Goal: Book appointment/travel/reservation

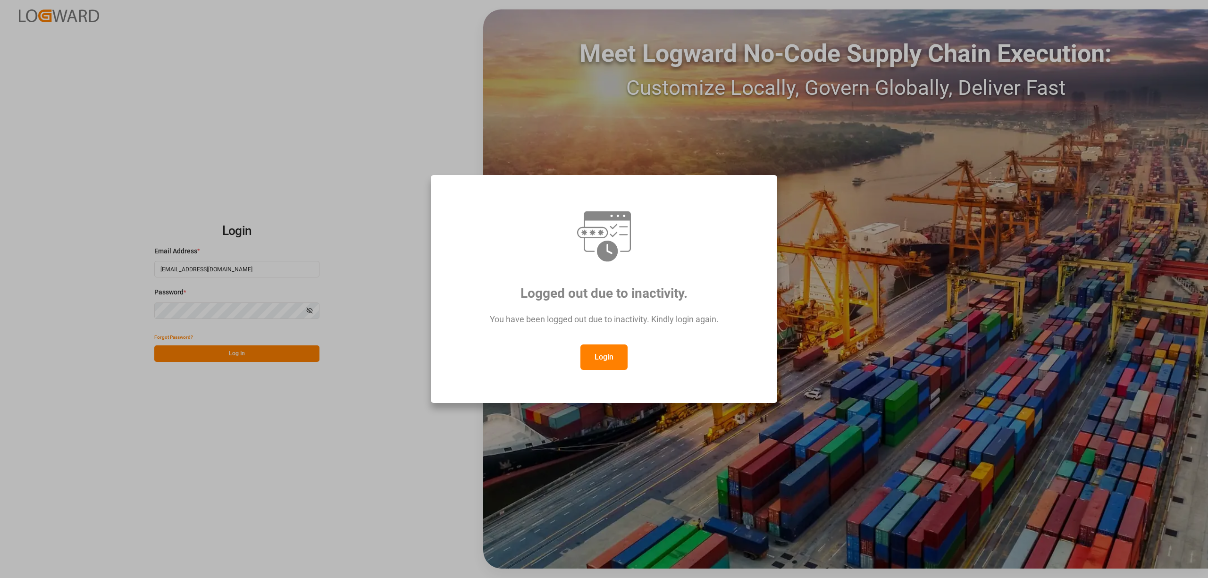
click at [599, 360] on button "Login" at bounding box center [603, 357] width 47 height 25
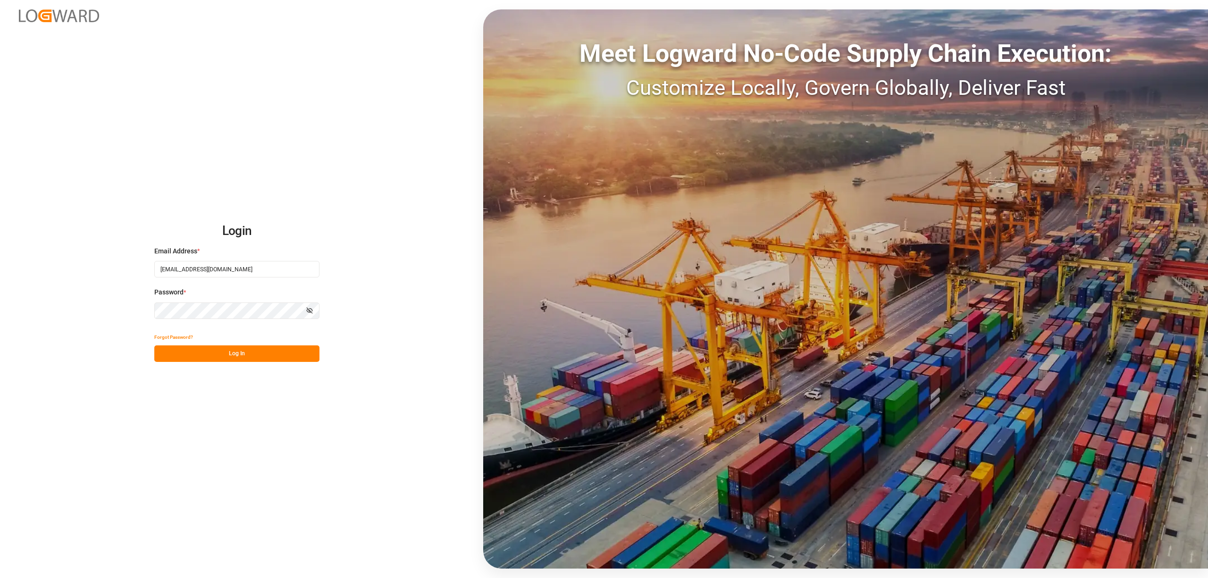
click at [256, 362] on div "Login Email Address * duszczyk@dss-polska.eu Password * Show password Forgot Pa…" at bounding box center [604, 289] width 1208 height 578
click at [259, 357] on button "Log In" at bounding box center [236, 353] width 165 height 17
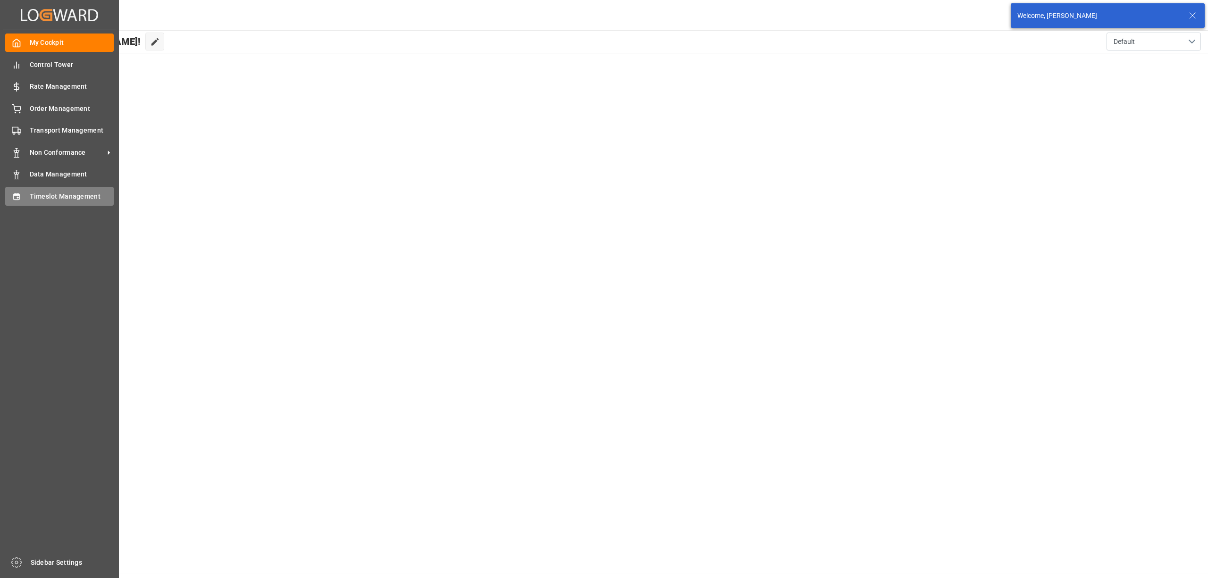
click at [31, 195] on span "Timeslot Management" at bounding box center [72, 197] width 84 height 10
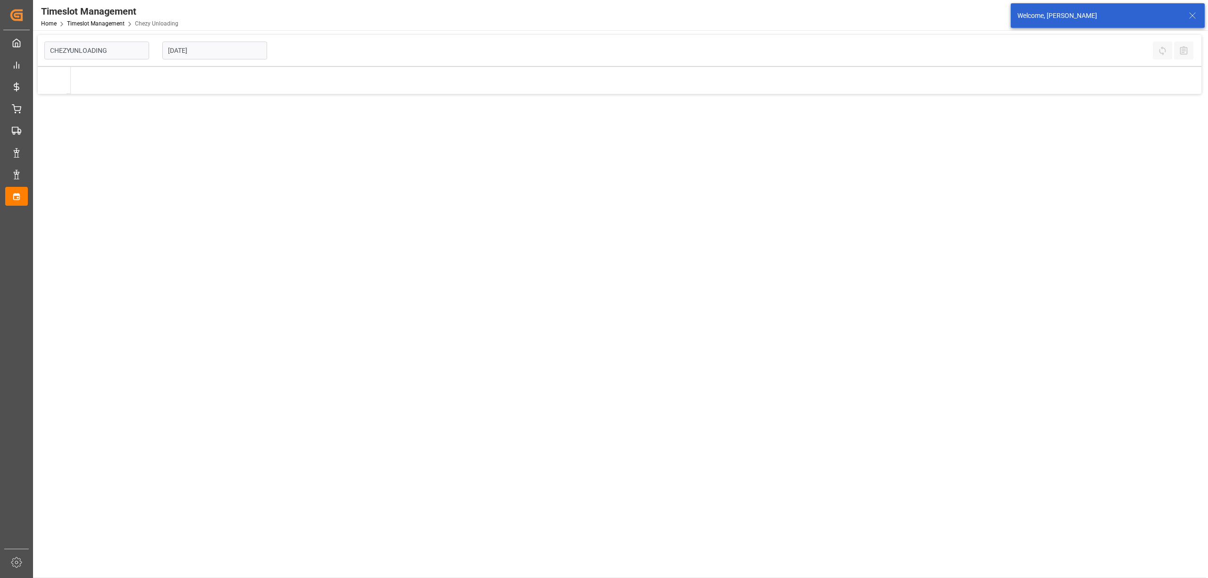
click at [226, 50] on input "[DATE]" at bounding box center [214, 51] width 105 height 18
click at [192, 126] on span "9" at bounding box center [193, 126] width 3 height 7
type input "[DATE]"
type input "Chezy Unloading"
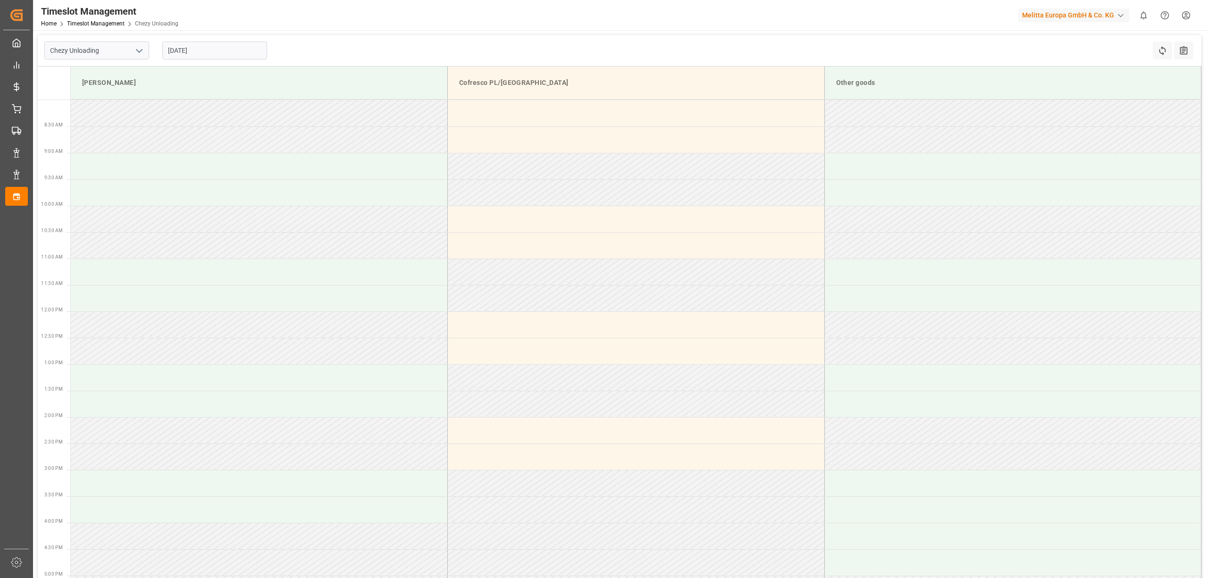
click at [670, 44] on div "Chezy Unloading 09-09-2025 Refresh Time Slots All Audits" at bounding box center [620, 51] width 1164 height 32
click at [195, 46] on input "[DATE]" at bounding box center [214, 51] width 105 height 18
click at [210, 127] on span "10" at bounding box center [211, 126] width 6 height 7
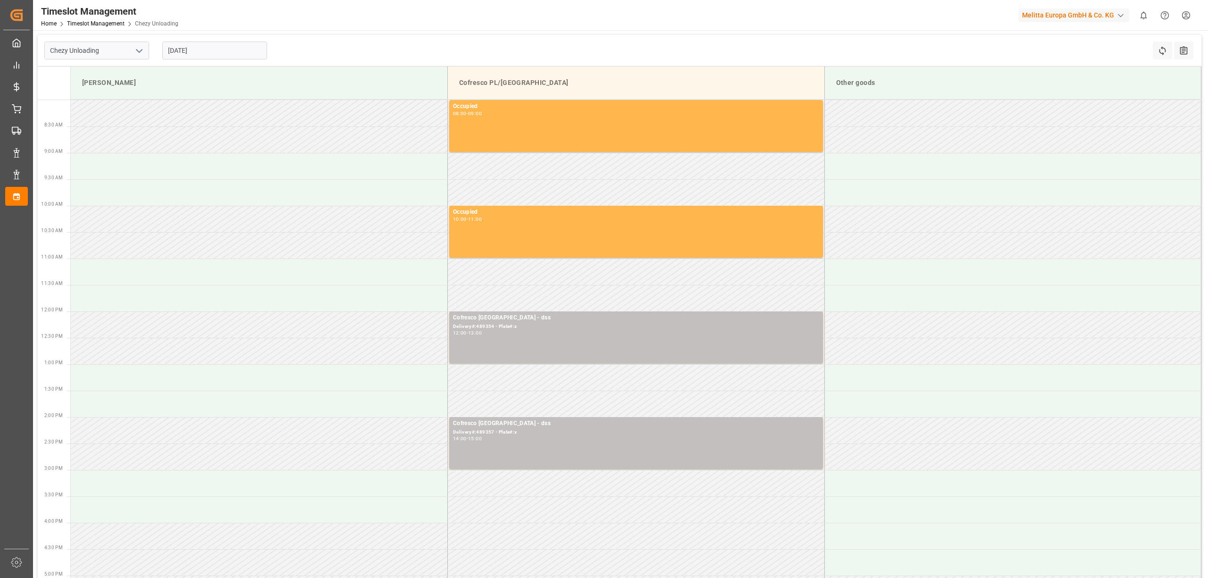
click at [208, 45] on input "[DATE]" at bounding box center [214, 51] width 105 height 18
click at [233, 123] on span "11" at bounding box center [230, 126] width 6 height 7
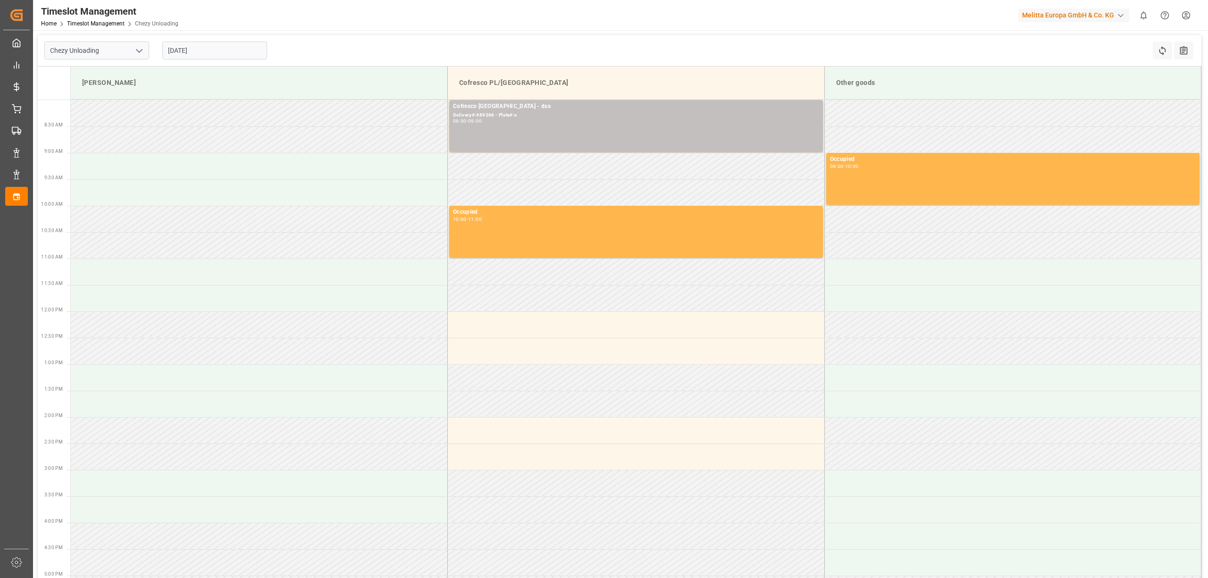
click at [214, 48] on input "[DATE]" at bounding box center [214, 51] width 105 height 18
click at [193, 126] on span "9" at bounding box center [193, 126] width 3 height 7
type input "[DATE]"
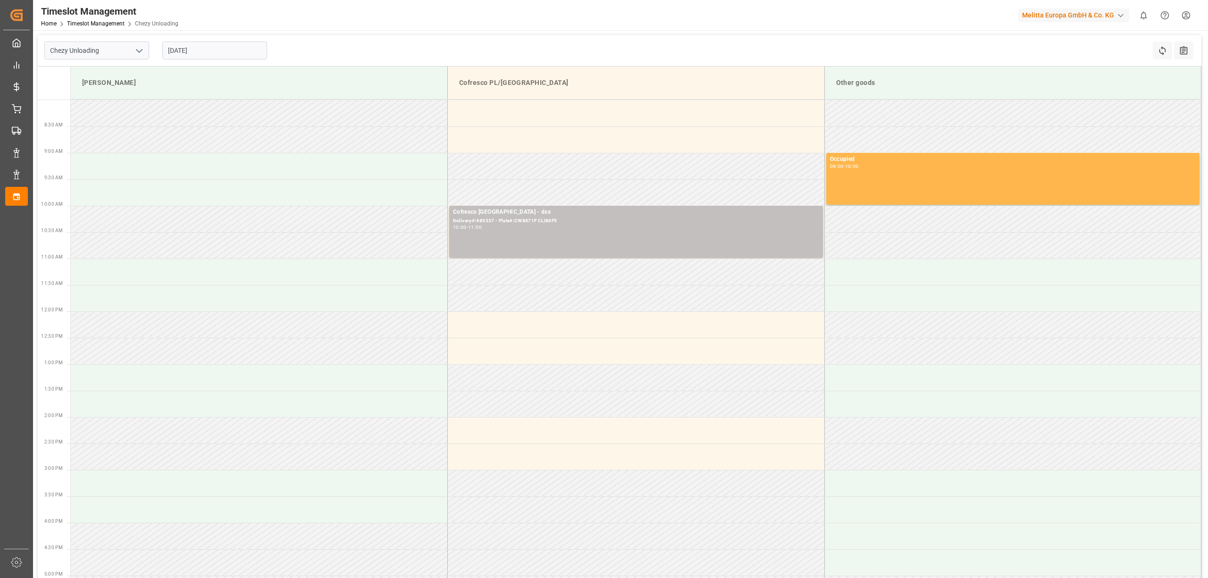
click at [515, 46] on div "Chezy Unloading 09-09-2025 Refresh Time Slots All Audits" at bounding box center [620, 51] width 1164 height 32
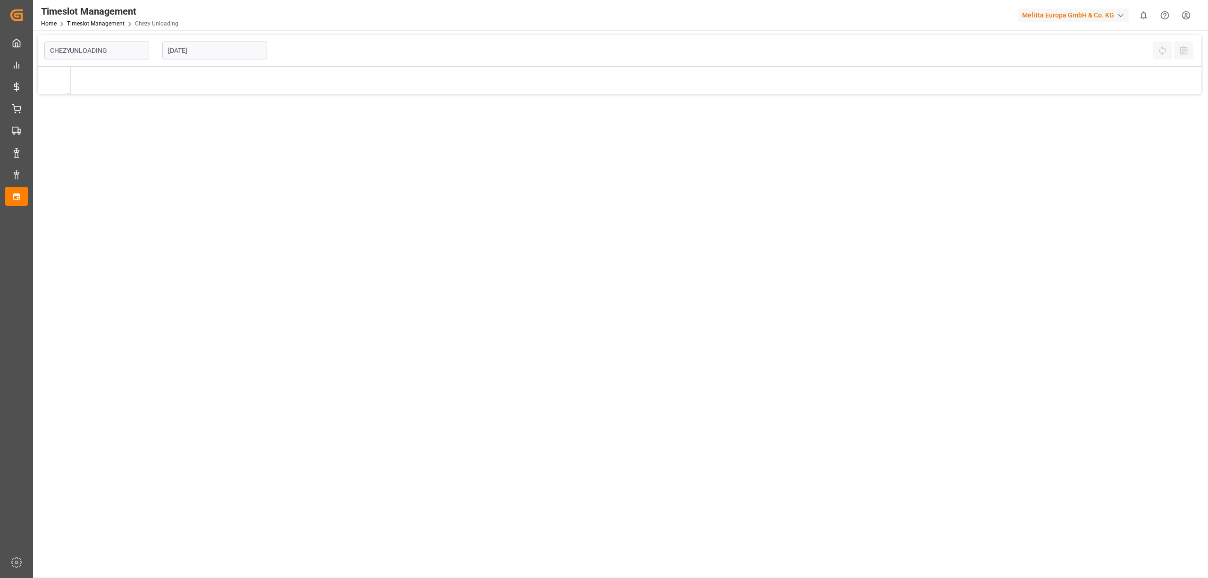
type input "Chezy Unloading"
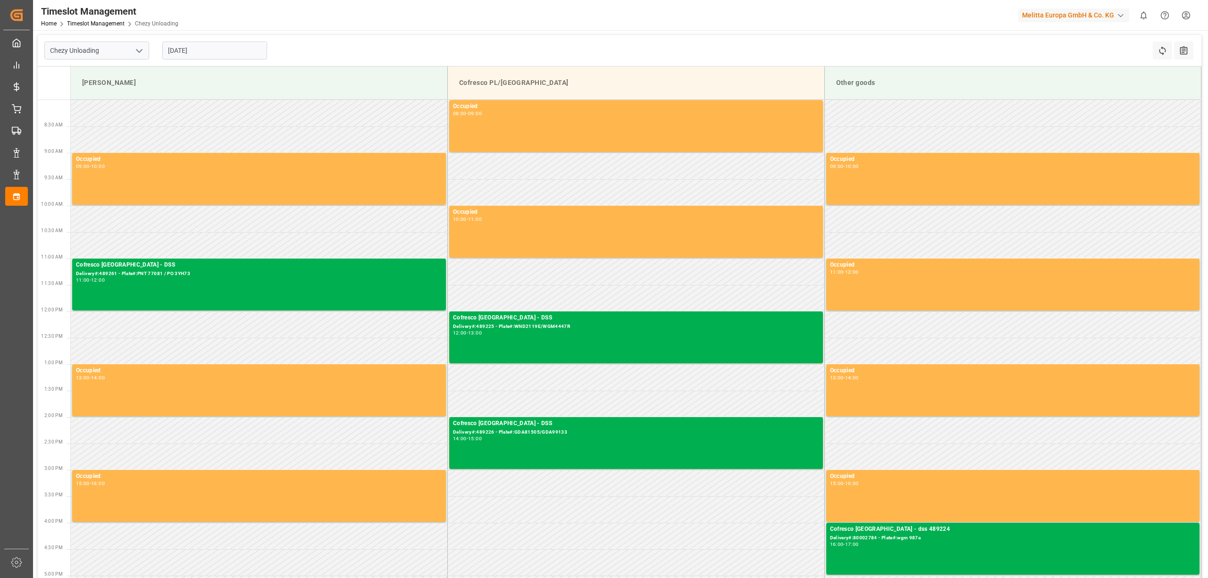
click at [206, 53] on input "[DATE]" at bounding box center [214, 51] width 105 height 18
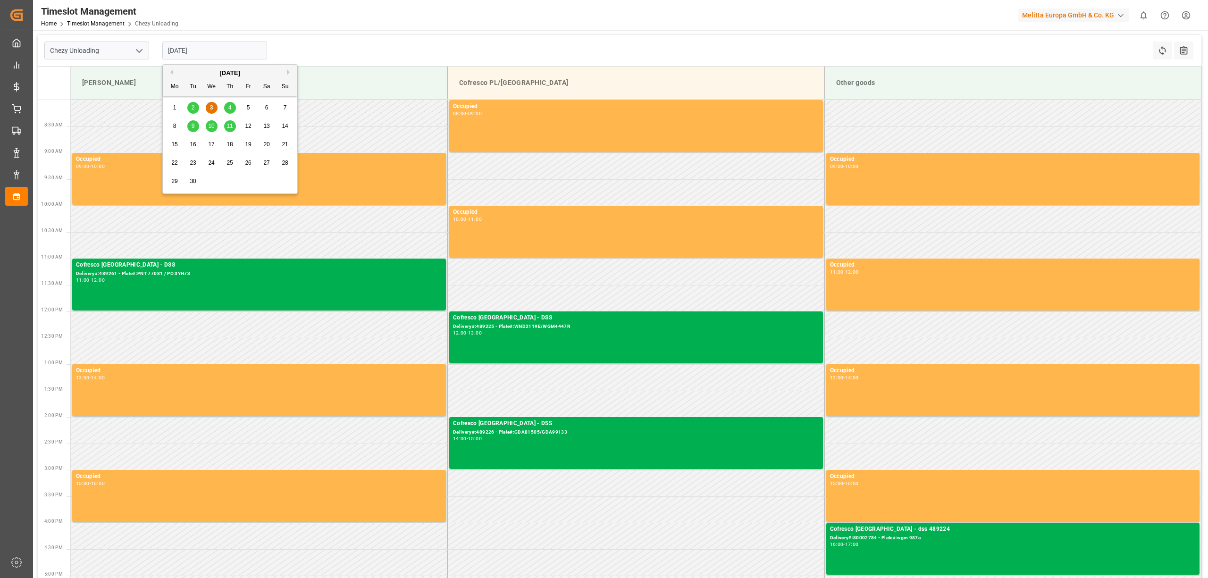
click at [192, 128] on span "9" at bounding box center [193, 126] width 3 height 7
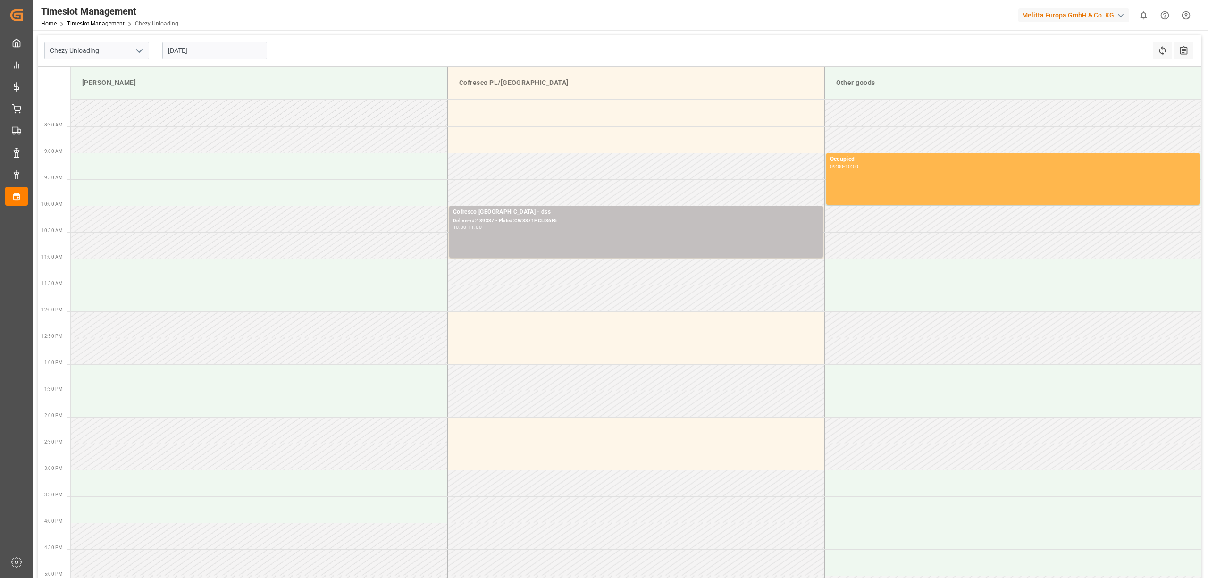
click at [207, 53] on input "[DATE]" at bounding box center [214, 51] width 105 height 18
click at [209, 125] on span "10" at bounding box center [211, 126] width 6 height 7
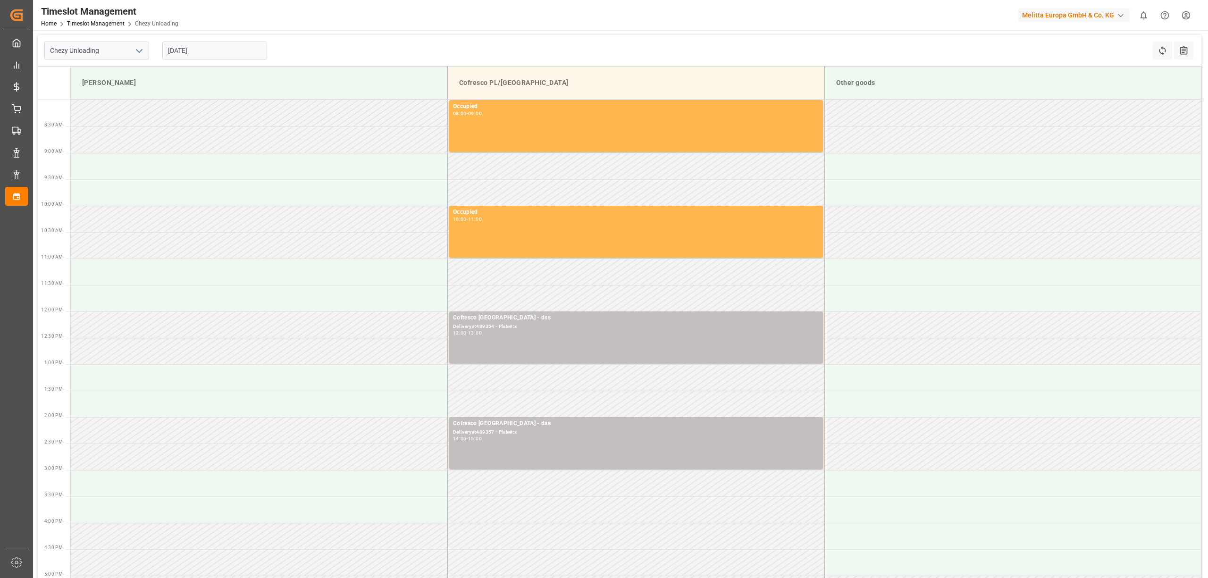
click at [463, 38] on div "Chezy Unloading [DATE] Refresh Time Slots All Audits" at bounding box center [620, 51] width 1164 height 32
click at [208, 52] on input "[DATE]" at bounding box center [214, 51] width 105 height 18
click at [231, 126] on span "11" at bounding box center [230, 126] width 6 height 7
type input "[DATE]"
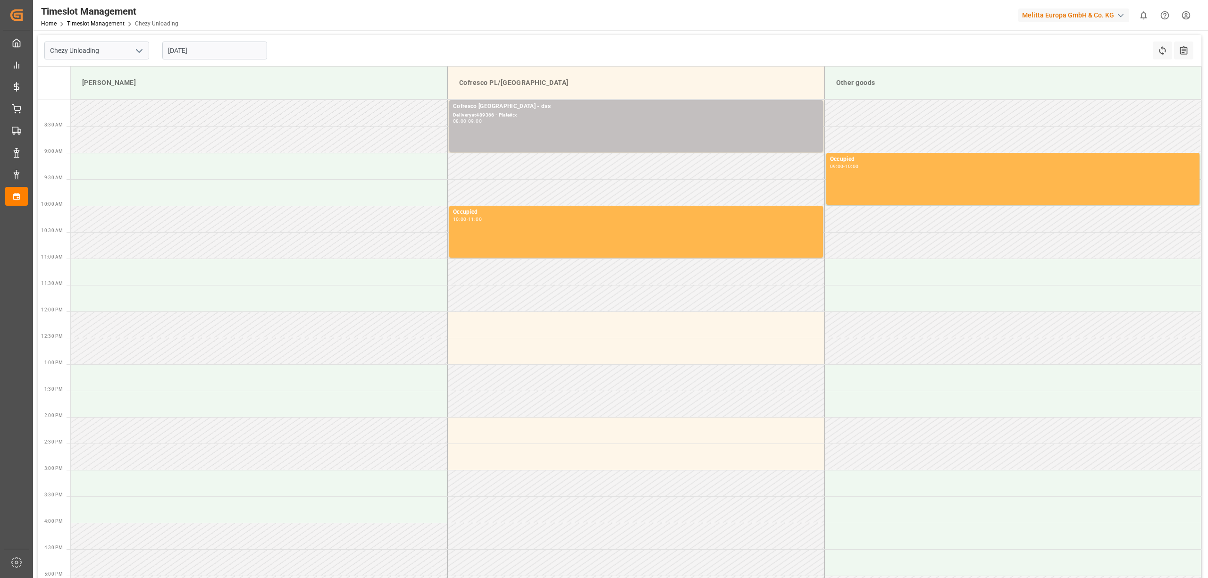
click at [492, 46] on div "Chezy Unloading [DATE] Refresh Time Slots All Audits" at bounding box center [620, 51] width 1164 height 32
